Goal: Navigation & Orientation: Find specific page/section

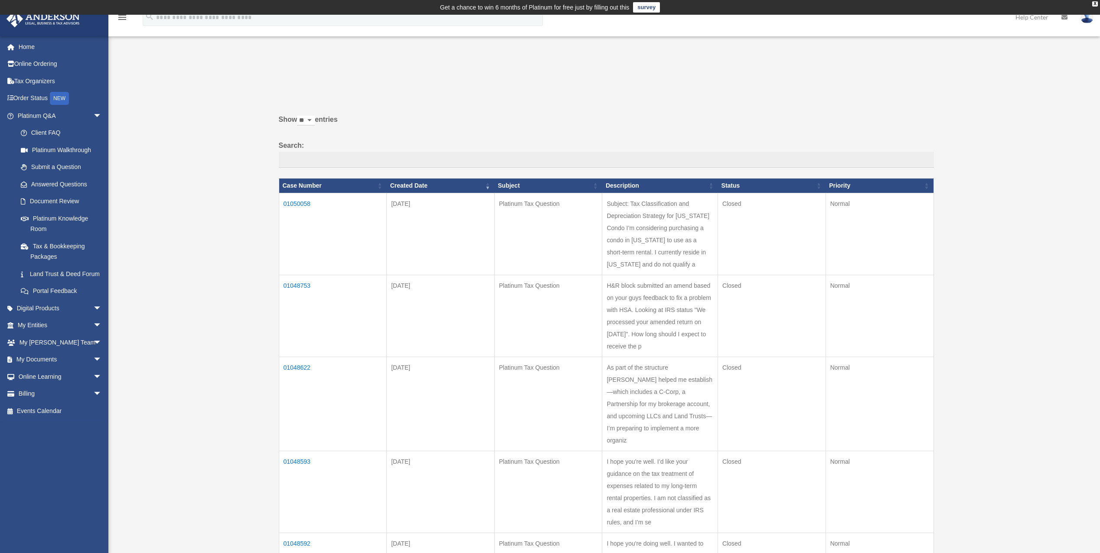
click at [217, 394] on div "Past Questions & Answers [EMAIL_ADDRESS][DOMAIN_NAME] Sign Out [EMAIL_ADDRESS][…" at bounding box center [550, 361] width 1100 height 604
click at [93, 335] on span "arrow_drop_down" at bounding box center [101, 326] width 17 height 18
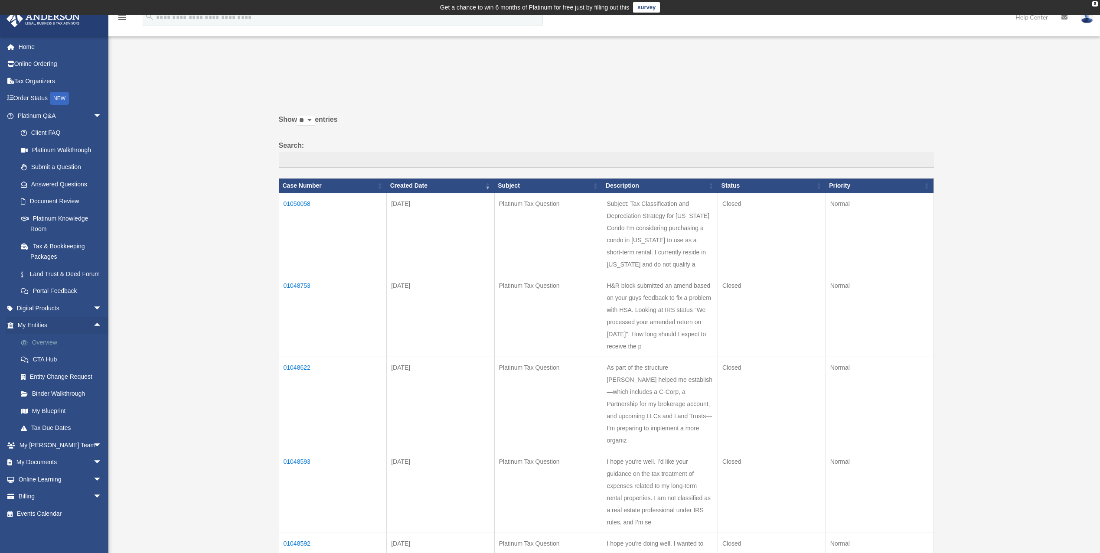
click at [57, 351] on link "Overview" at bounding box center [63, 342] width 103 height 17
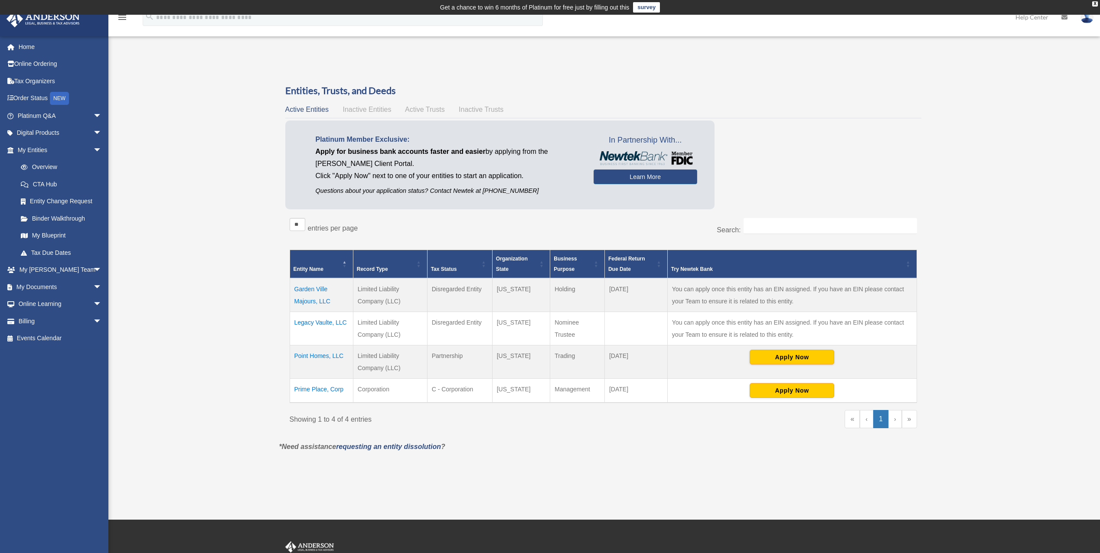
click at [532, 485] on div "Overview [EMAIL_ADDRESS][DOMAIN_NAME] Sign Out [EMAIL_ADDRESS][DOMAIN_NAME] Hom…" at bounding box center [550, 267] width 1100 height 505
click at [217, 405] on div "Overview wvitorio@hotmail.com Sign Out wvitorio@hotmail.com Home Online Orderin…" at bounding box center [550, 267] width 1100 height 417
click at [756, 161] on div "Platinum Member Exclusive: Apply for business bank accounts faster and easier b…" at bounding box center [603, 167] width 636 height 93
